Goal: Transaction & Acquisition: Purchase product/service

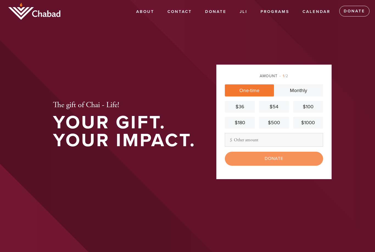
scroll to position [91, 0]
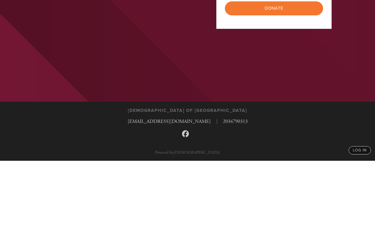
type input "18"
click at [282, 93] on input "Donate" at bounding box center [274, 100] width 98 height 14
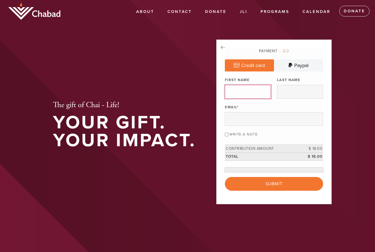
click at [263, 99] on input "First Name" at bounding box center [248, 92] width 46 height 14
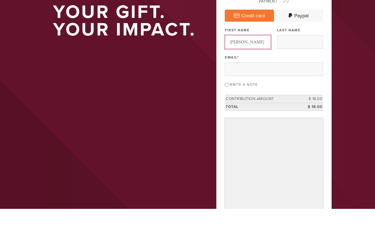
type input "[PERSON_NAME]"
click at [306, 78] on input "Last Name" at bounding box center [300, 85] width 46 height 14
type input "Family"
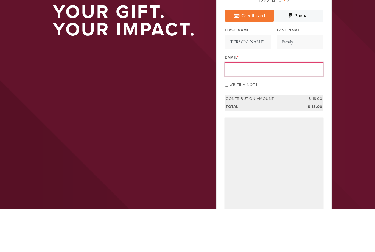
click at [297, 106] on input "Email *" at bounding box center [274, 113] width 98 height 14
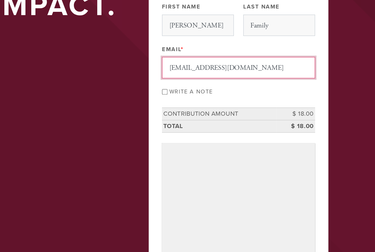
type input "[EMAIL_ADDRESS][DOMAIN_NAME]"
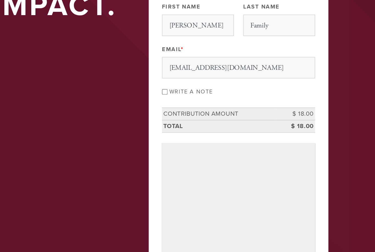
click at [230, 126] on label "Write a note" at bounding box center [244, 128] width 28 height 4
click at [225, 126] on input "Write a note" at bounding box center [227, 128] width 4 height 4
checkbox input "true"
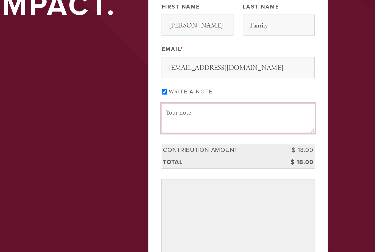
click at [225, 136] on textarea "Message or dedication" at bounding box center [274, 145] width 98 height 19
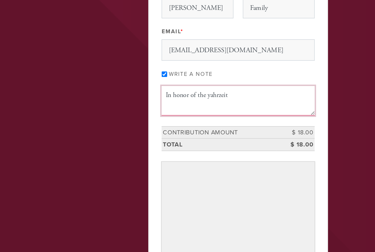
click at [225, 136] on textarea "In honor of the yahrzeit" at bounding box center [274, 145] width 98 height 19
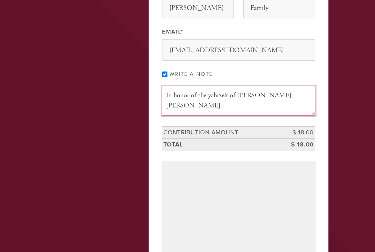
click at [225, 136] on textarea "In honor of the yahrzeit of [PERSON_NAME] [PERSON_NAME]" at bounding box center [274, 145] width 98 height 19
click at [225, 136] on textarea "In honor of the yahrzeit of [PERSON_NAME] [PERSON_NAME] [PERSON_NAME] of [PERSO…" at bounding box center [274, 145] width 98 height 19
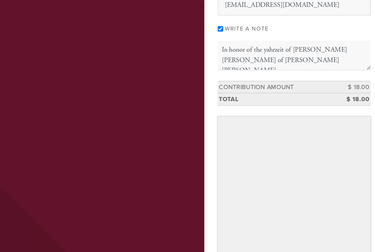
scroll to position [30, 0]
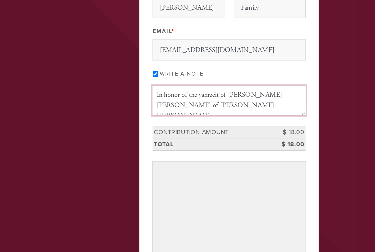
click at [225, 105] on textarea "In honor of the yahrzeit of [PERSON_NAME] [PERSON_NAME] of [PERSON_NAME] [PERSO…" at bounding box center [274, 114] width 98 height 19
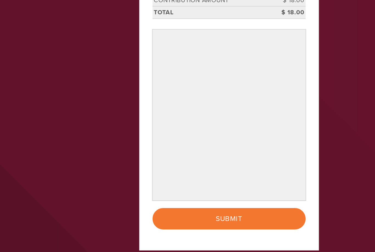
scroll to position [95, 0]
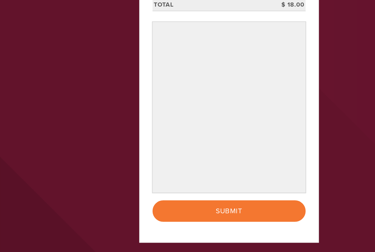
type textarea "In honor of the yahrzeit of [PERSON_NAME] [PERSON_NAME] and of [PERSON_NAME] [P…"
click at [225, 204] on input "Submit" at bounding box center [274, 211] width 98 height 14
